Goal: Find specific page/section: Find specific page/section

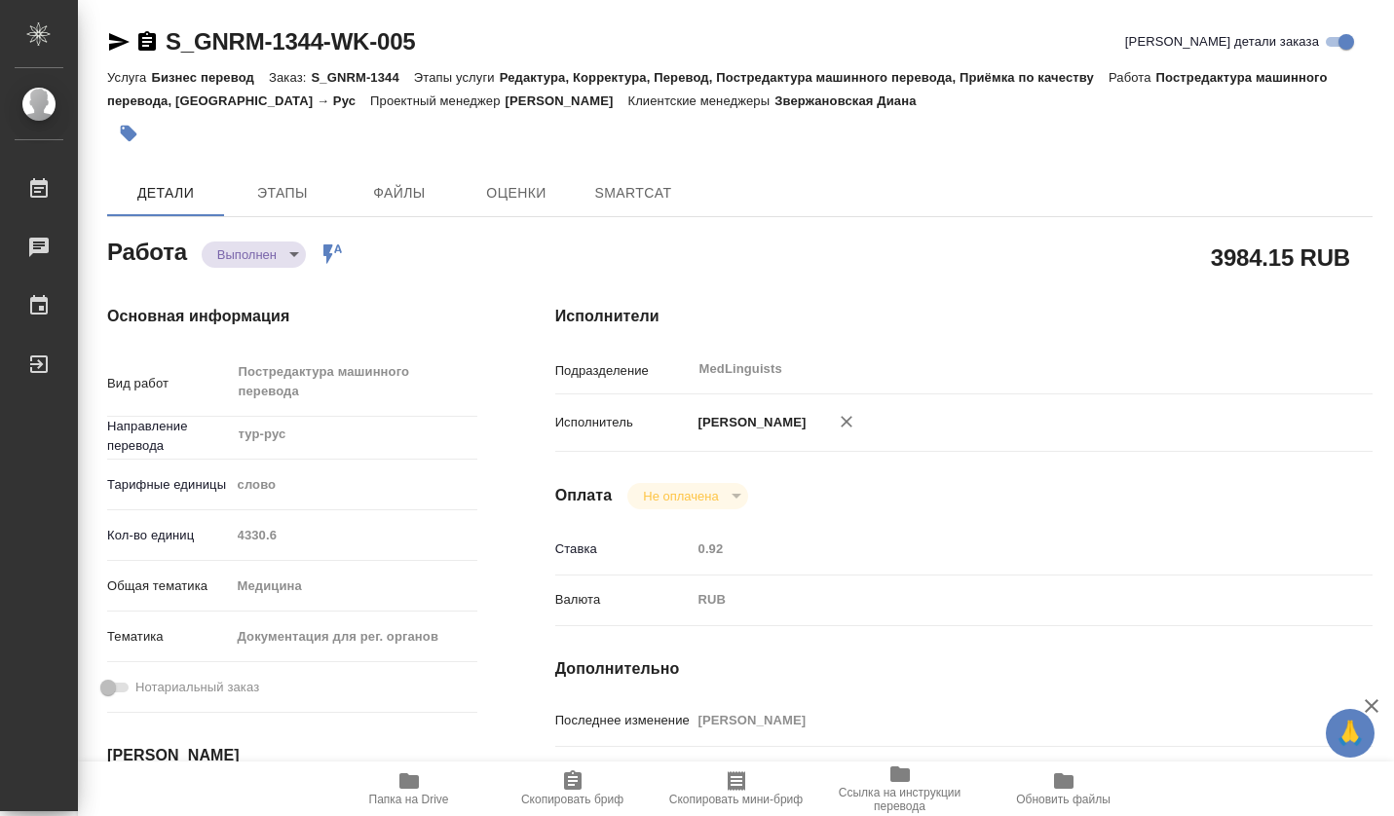
type textarea "x"
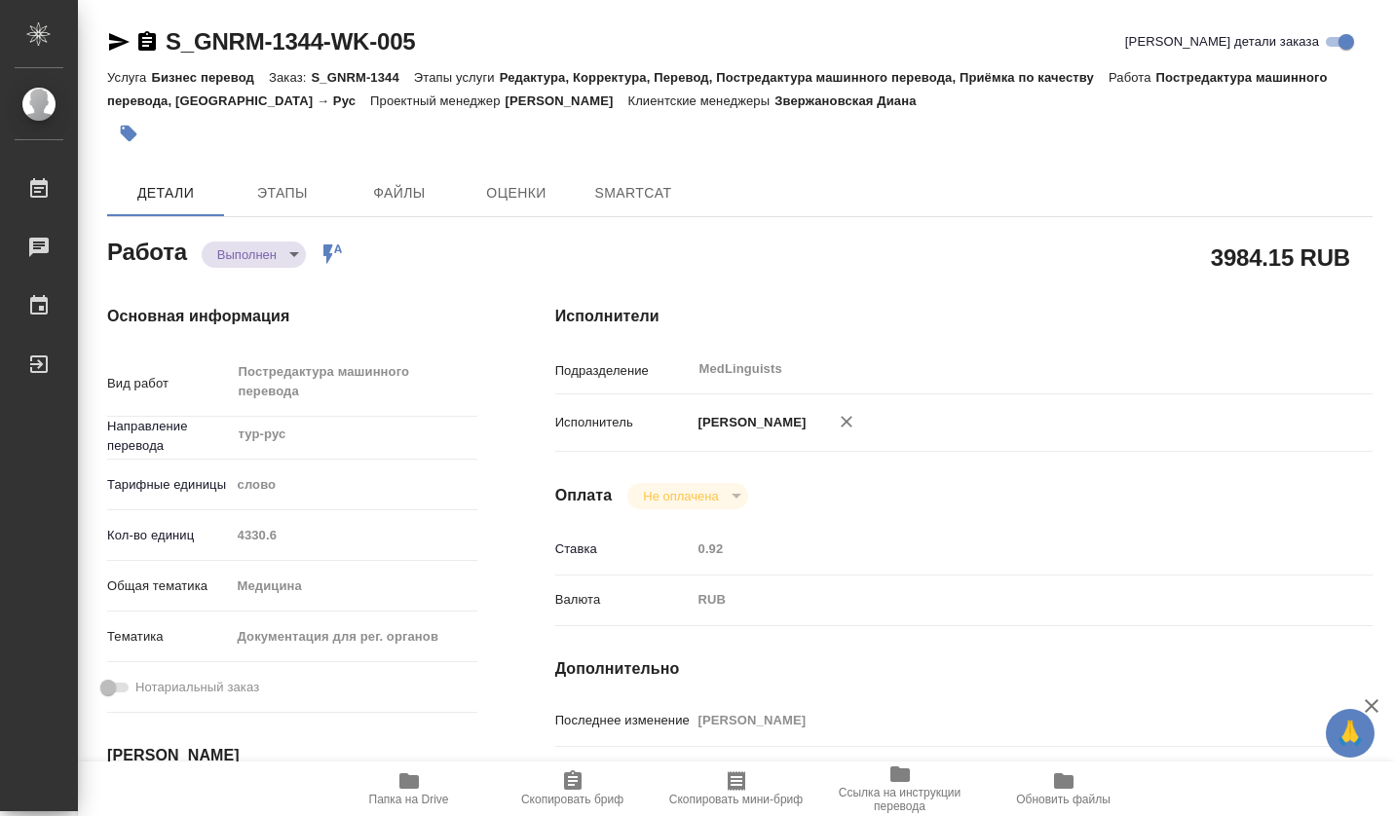
type textarea "x"
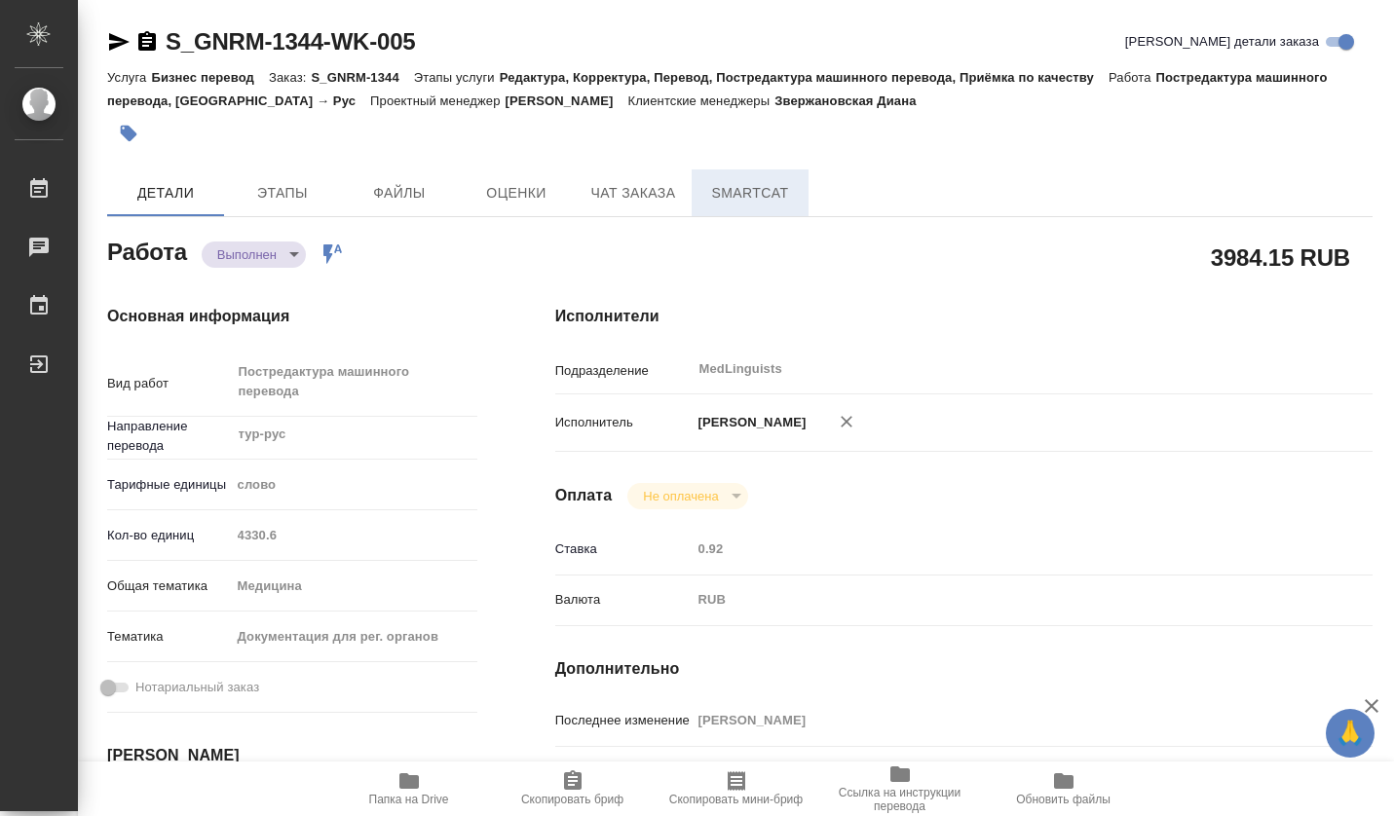
type textarea "x"
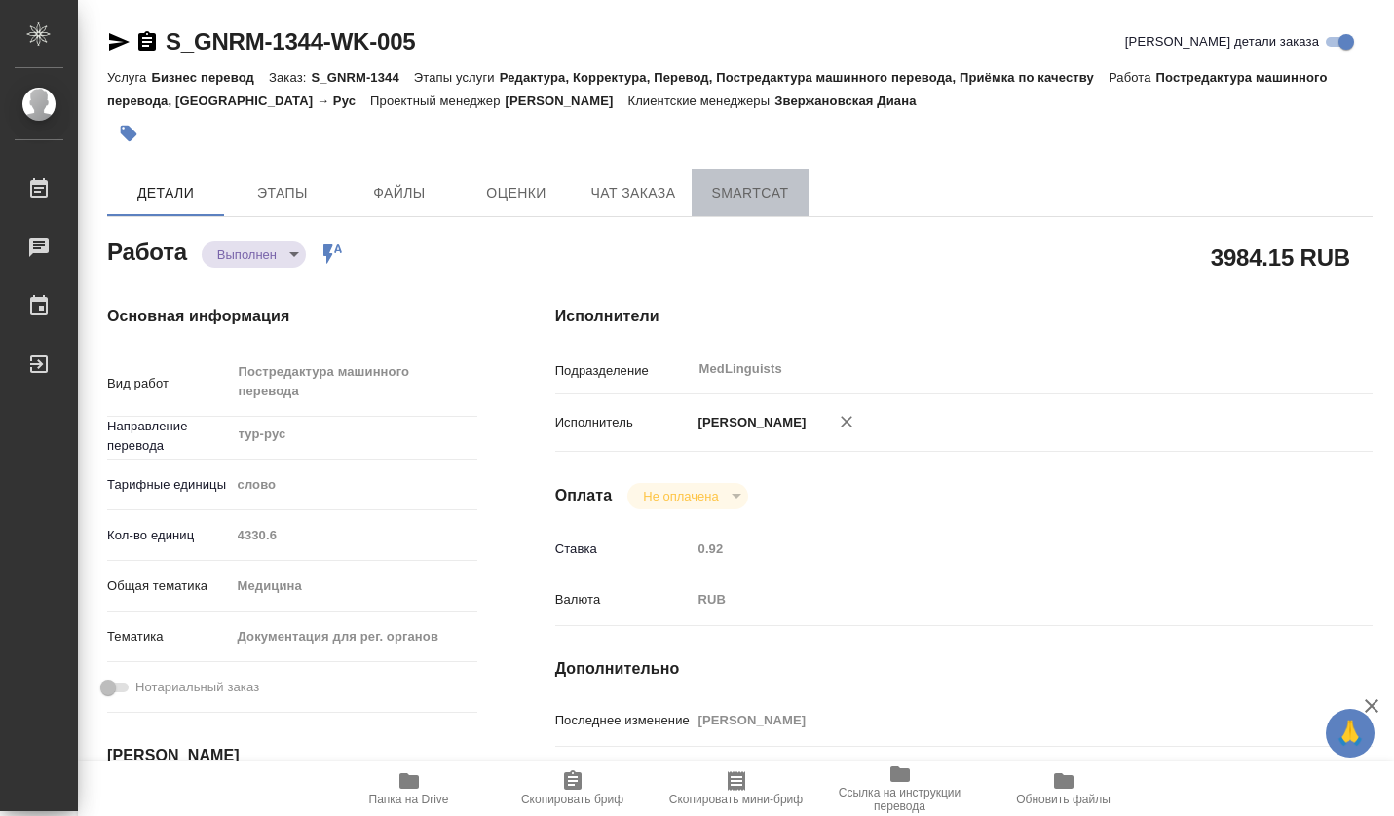
click at [748, 192] on span "SmartCat" at bounding box center [749, 193] width 93 height 24
